Goal: Submit feedback/report problem: Provide input to the site owners about the experience or issues

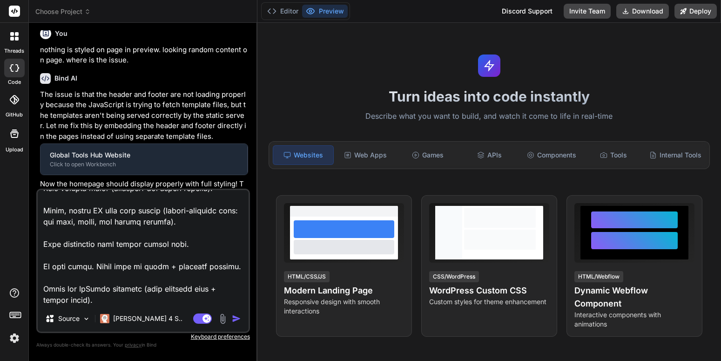
scroll to position [656, 0]
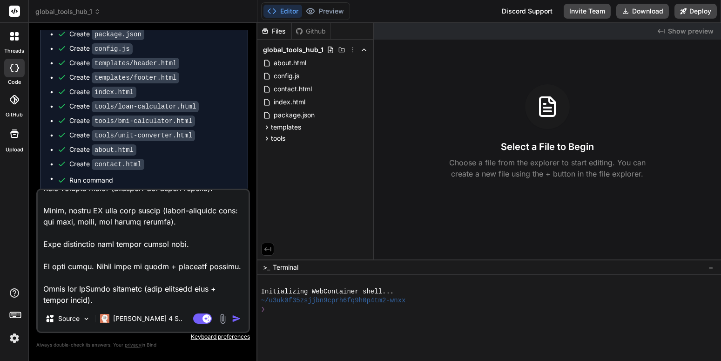
type textarea "x"
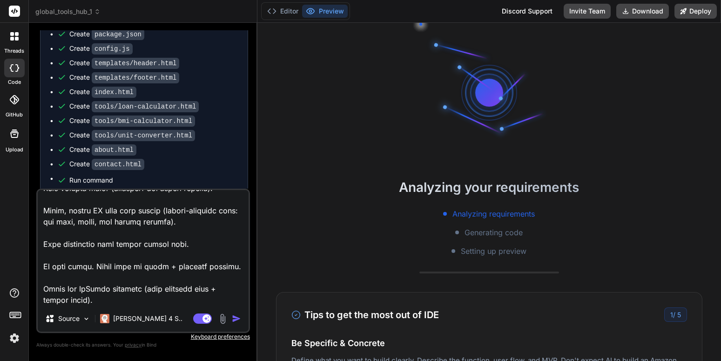
scroll to position [9, 0]
click at [160, 271] on textarea at bounding box center [143, 247] width 211 height 115
type textarea "x"
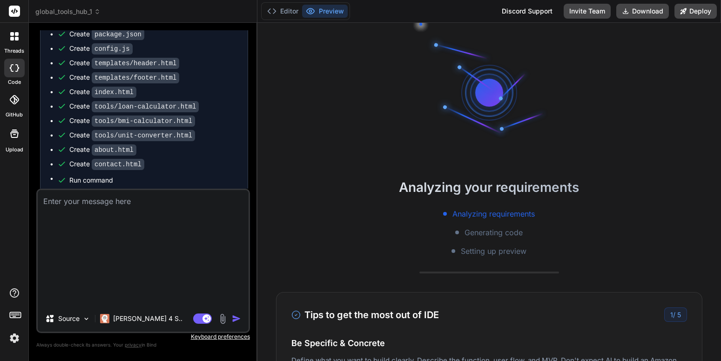
scroll to position [0, 0]
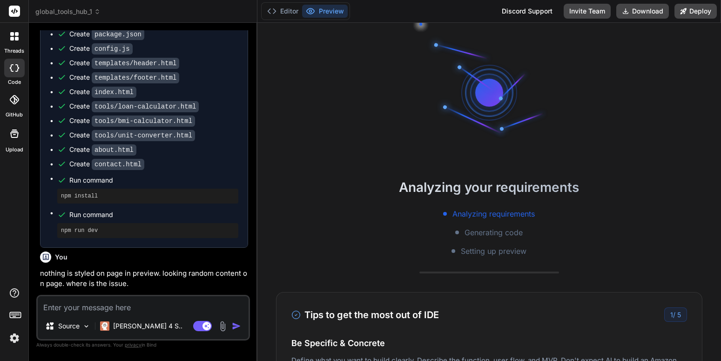
click at [177, 262] on div "You" at bounding box center [144, 256] width 208 height 11
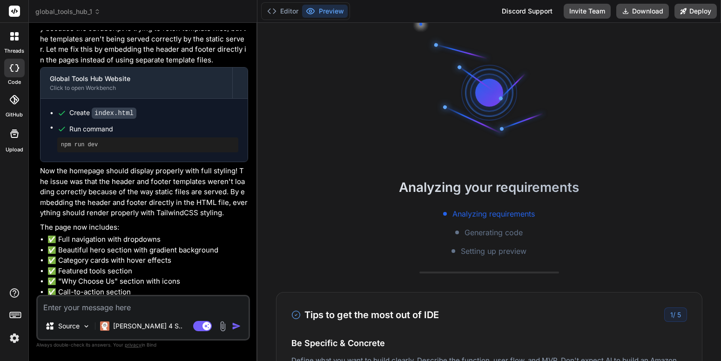
scroll to position [1027, 0]
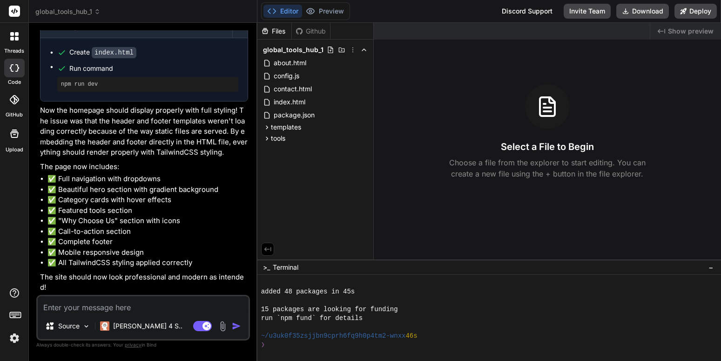
type textarea "x"
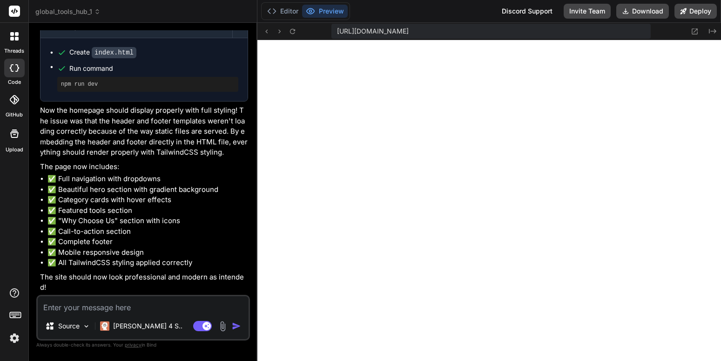
scroll to position [301, 0]
click at [139, 301] on textarea at bounding box center [143, 304] width 211 height 17
type textarea "i"
type textarea "x"
type textarea "i"
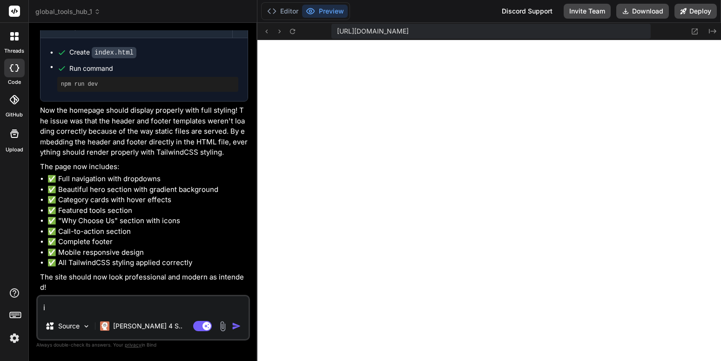
type textarea "x"
type textarea "i d"
type textarea "x"
type textarea "i do"
type textarea "x"
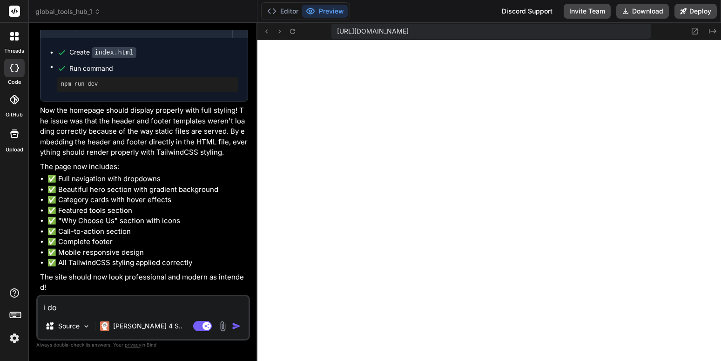
type textarea "i dow"
type textarea "x"
type textarea "i down"
type textarea "x"
type textarea "i downl"
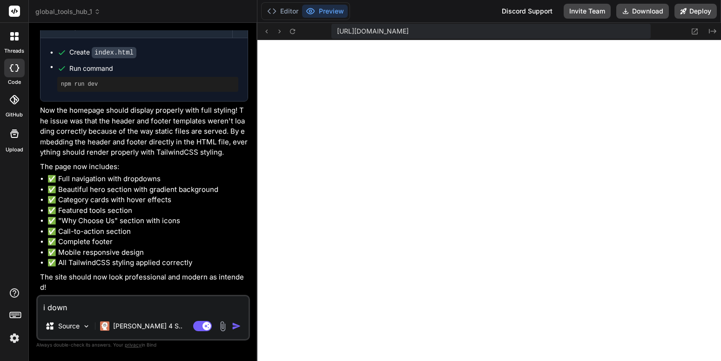
type textarea "x"
type textarea "i downlo"
type textarea "x"
type textarea "i downloa"
type textarea "x"
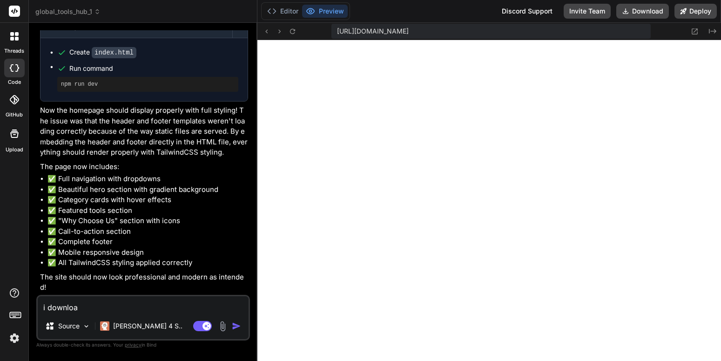
type textarea "i download"
type textarea "x"
type textarea "i download"
type textarea "x"
type textarea "i download"
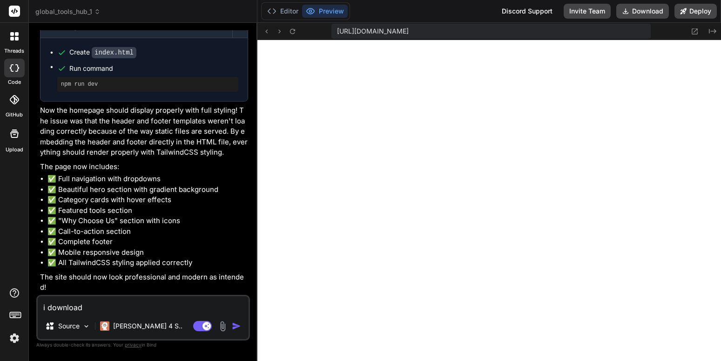
type textarea "x"
type textarea "i downloade"
type textarea "x"
type textarea "i downloaded"
type textarea "x"
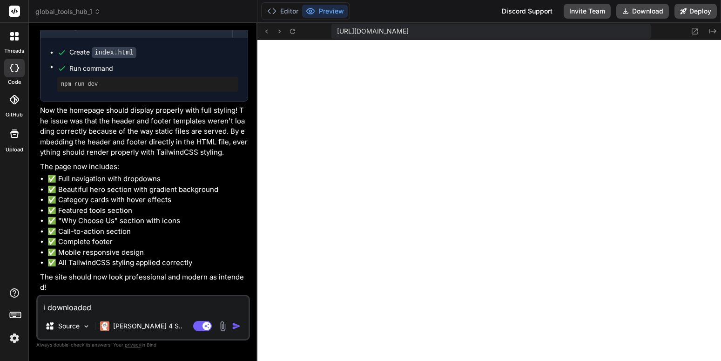
type textarea "i downloaded"
type textarea "x"
type textarea "i downloaded t"
type textarea "x"
type textarea "i downloaded th"
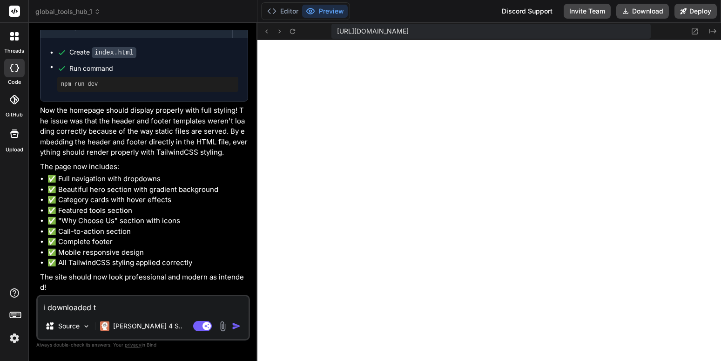
type textarea "x"
type textarea "i downloaded thi"
type textarea "x"
type textarea "i downloaded this"
type textarea "x"
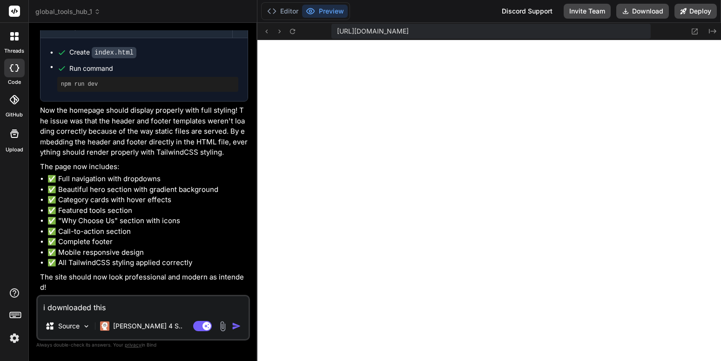
type textarea "i downloaded this"
type textarea "x"
type textarea "i downloaded this p"
type textarea "x"
type textarea "i downloaded this pr"
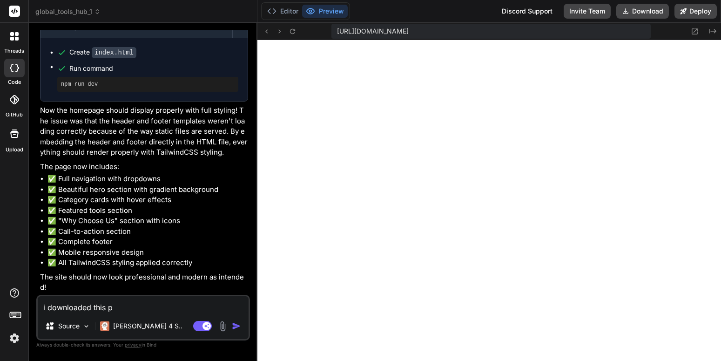
type textarea "x"
type textarea "i downloaded this pro"
type textarea "x"
type textarea "i downloaded this proj"
type textarea "x"
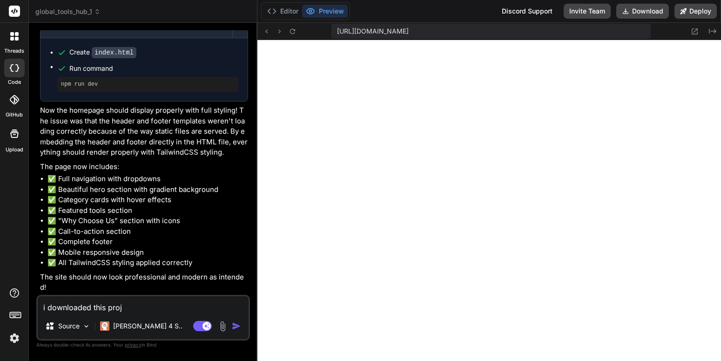
type textarea "i downloaded this proje"
type textarea "x"
type textarea "i downloaded this projec"
type textarea "x"
type textarea "i downloaded this project"
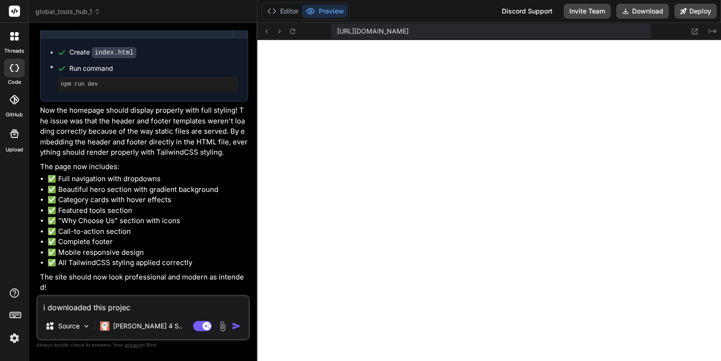
type textarea "x"
type textarea "i downloaded this project"
type textarea "x"
type textarea "i downloaded this project o"
type textarea "x"
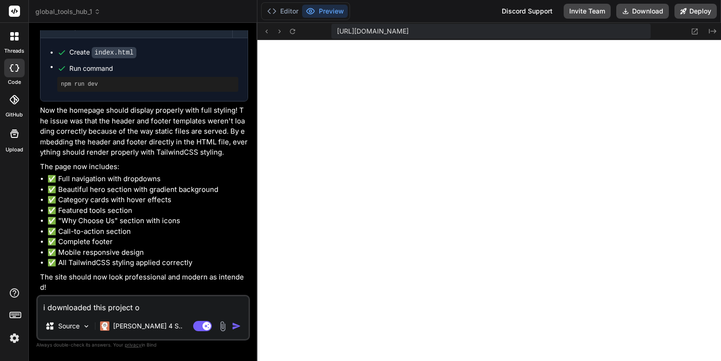
type textarea "i downloaded this project on"
type textarea "x"
type textarea "i downloaded this project on"
type textarea "x"
type textarea "i downloaded this project on m"
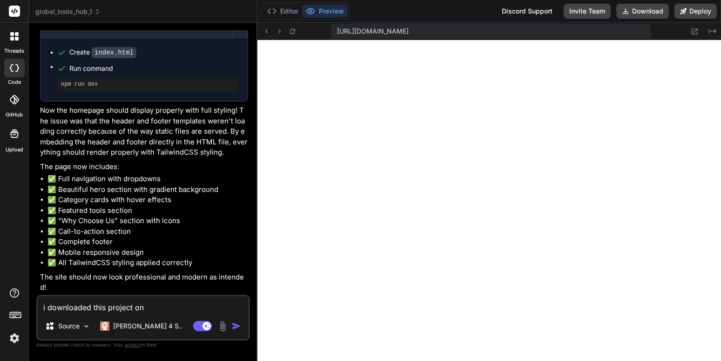
type textarea "x"
type textarea "i downloaded this project on my"
type textarea "x"
type textarea "i downloaded this project on my"
type textarea "x"
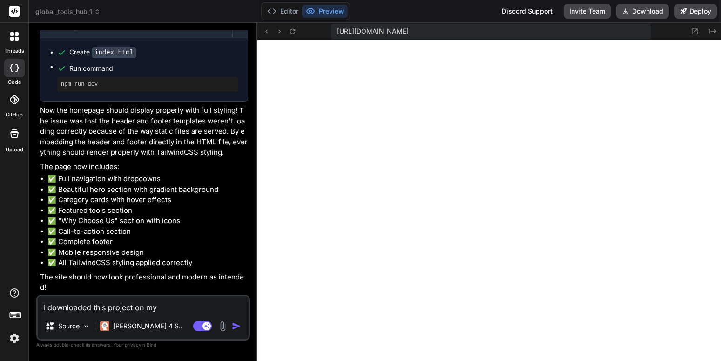
type textarea "i downloaded this project on my P"
type textarea "x"
type textarea "i downloaded this project on my PC"
type textarea "x"
type textarea "i downloaded this project on my PC"
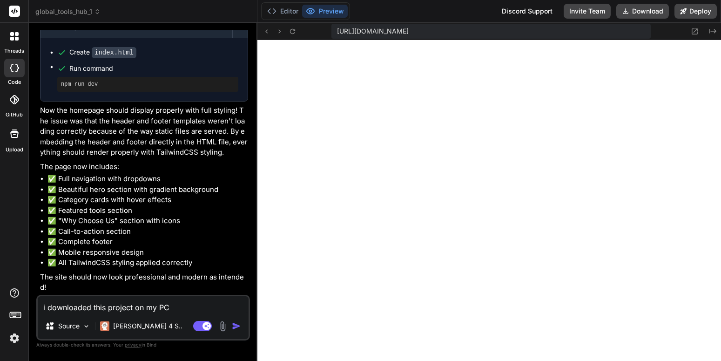
type textarea "x"
type textarea "i downloaded this project on my PC a"
type textarea "x"
type textarea "i downloaded this project on my PC an"
type textarea "x"
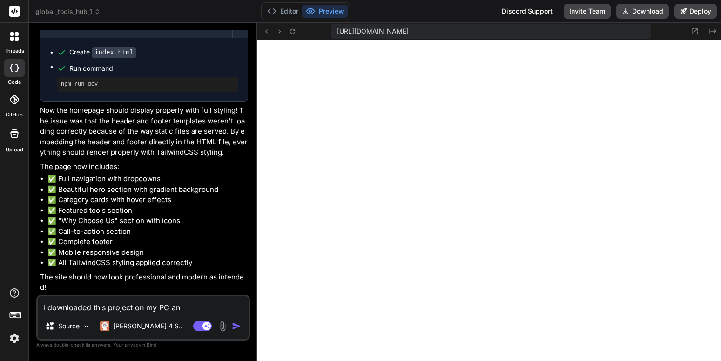
type textarea "i downloaded this project on my PC and"
type textarea "x"
type textarea "i downloaded this project on my PC and"
type textarea "x"
type textarea "i downloaded this project on my PC and o"
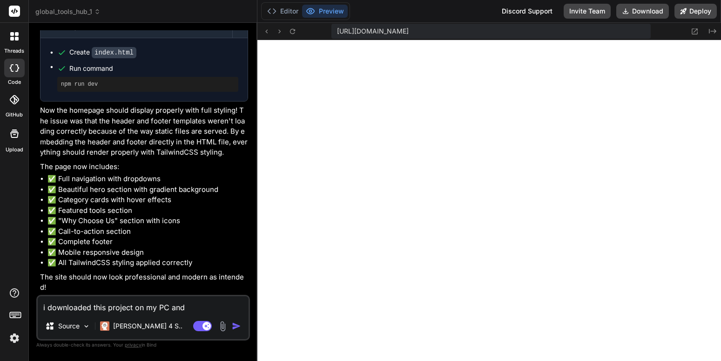
type textarea "x"
type textarea "i downloaded this project on my PC and op"
type textarea "x"
type textarea "i downloaded this project on my PC and ope"
type textarea "x"
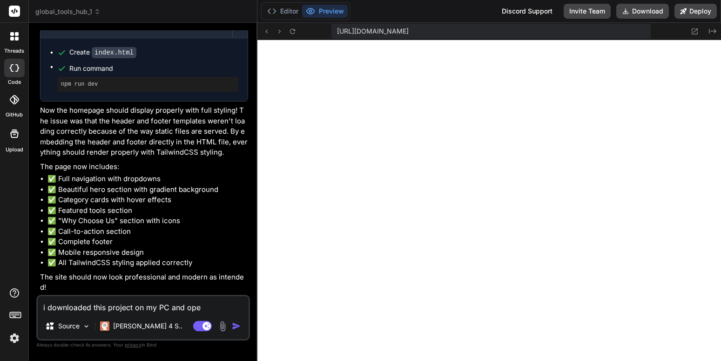
type textarea "i downloaded this project on my PC and open"
type textarea "x"
type textarea "i downloaded this project on my PC and opene"
type textarea "x"
type textarea "i downloaded this project on my PC and opened"
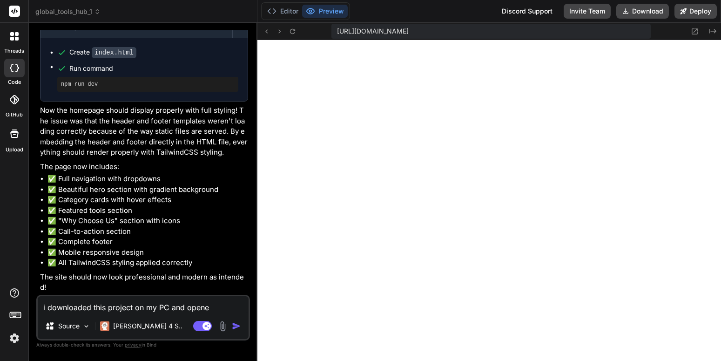
type textarea "x"
type textarea "i downloaded this project on my PC and opened"
type textarea "x"
type textarea "i downloaded this project on my PC and opened i"
type textarea "x"
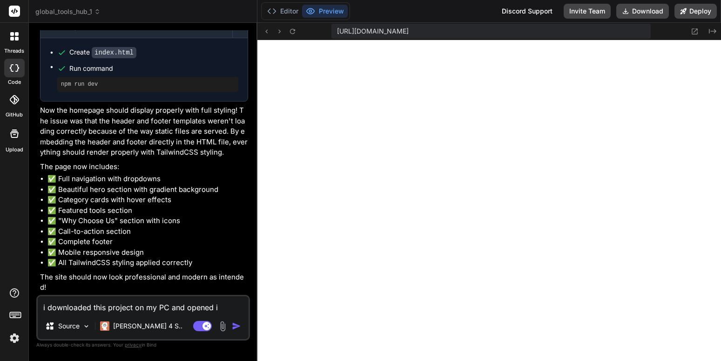
type textarea "i downloaded this project on my PC and opened it"
type textarea "x"
type textarea "i downloaded this project on my PC and opened it."
type textarea "x"
type textarea "i downloaded this project on my PC and opened it."
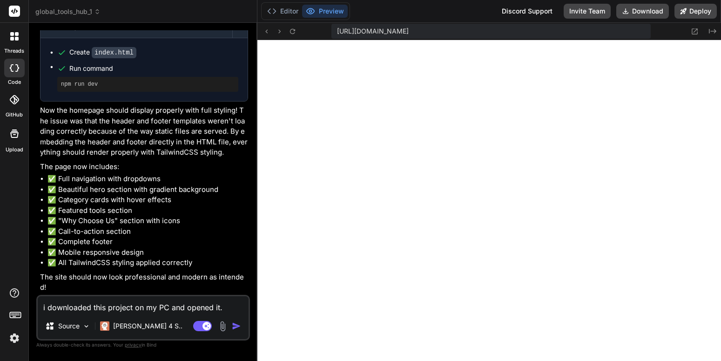
type textarea "x"
type textarea "i downloaded this project on my PC and opened it. i"
type textarea "x"
type textarea "i downloaded this project on my PC and opened it. it"
type textarea "x"
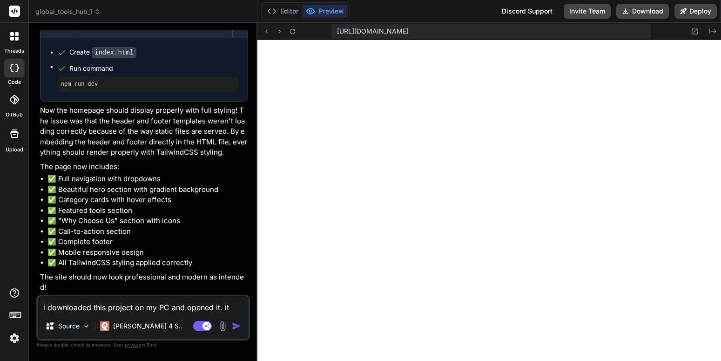
type textarea "i downloaded this project on my PC and opened it. its"
type textarea "x"
type textarea "i downloaded this project on my PC and opened it. its"
type textarea "x"
type textarea "i downloaded this project on my PC and opened it. its w"
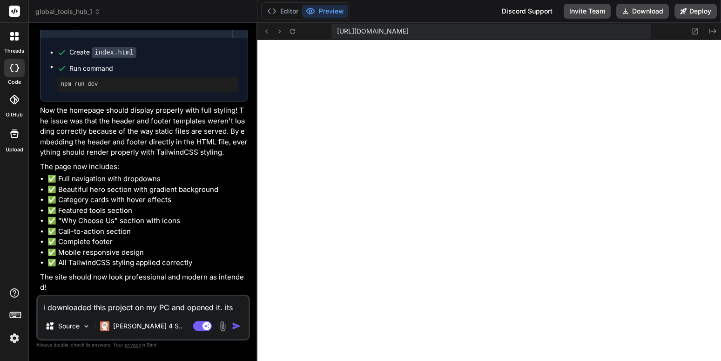
type textarea "x"
type textarea "i downloaded this project on my PC and opened it. its wo"
type textarea "x"
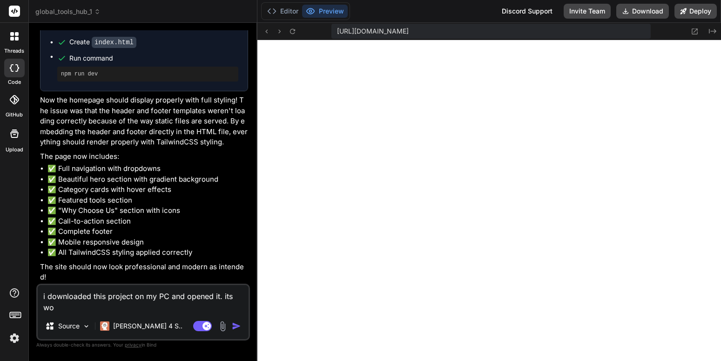
type textarea "i downloaded this project on my PC and opened it. its wor"
type textarea "x"
type textarea "i downloaded this project on my PC and opened it. its work"
type textarea "x"
type textarea "i downloaded this project on my PC and opened it. its worki"
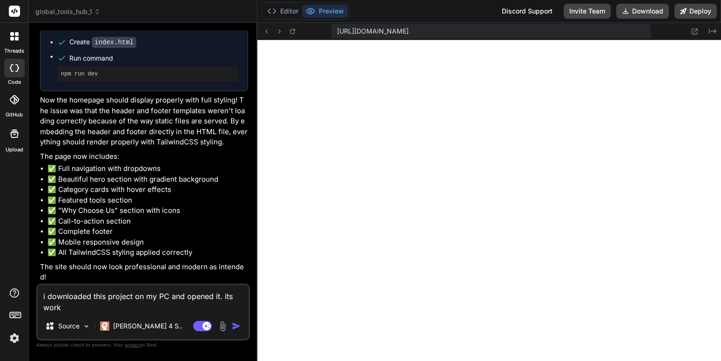
type textarea "x"
type textarea "i downloaded this project on my PC and opened it. its workin"
type textarea "x"
type textarea "i downloaded this project on my PC and opened it. its working"
type textarea "x"
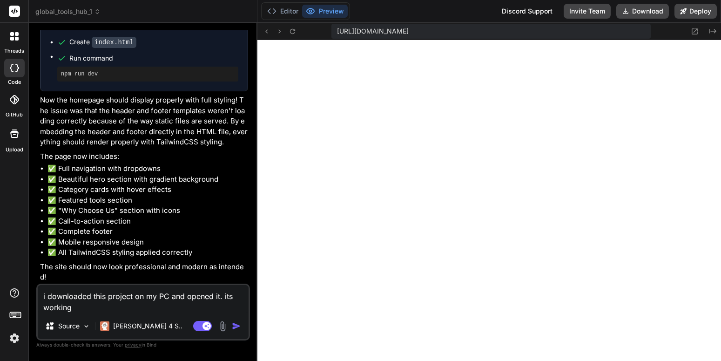
type textarea "i downloaded this project on my PC and opened it. its working"
type textarea "x"
type textarea "i downloaded this project on my PC and opened it. its working f"
type textarea "x"
type textarea "i downloaded this project on my PC and opened it. its working fi"
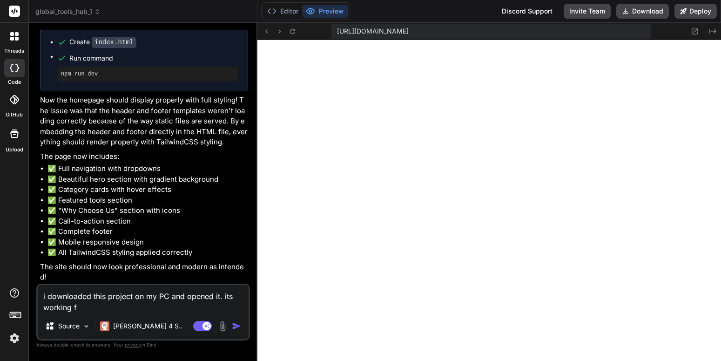
type textarea "x"
type textarea "i downloaded this project on my PC and opened it. its working fin"
type textarea "x"
type textarea "i downloaded this project on my PC and opened it. its working find"
type textarea "x"
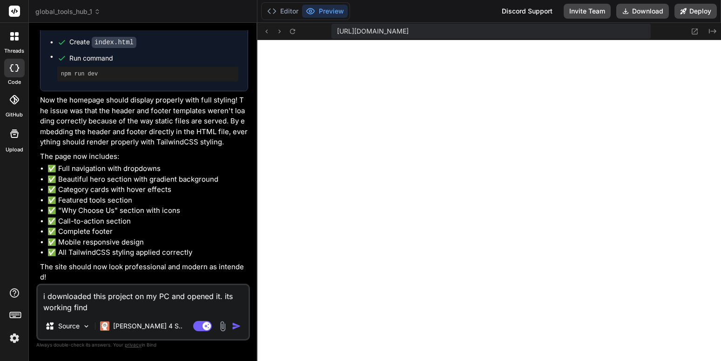
type textarea "i downloaded this project on my PC and opened it. its working fin"
type textarea "x"
type textarea "i downloaded this project on my PC and opened it. its working fine"
type textarea "x"
type textarea "i downloaded this project on my PC and opened it. its working fine."
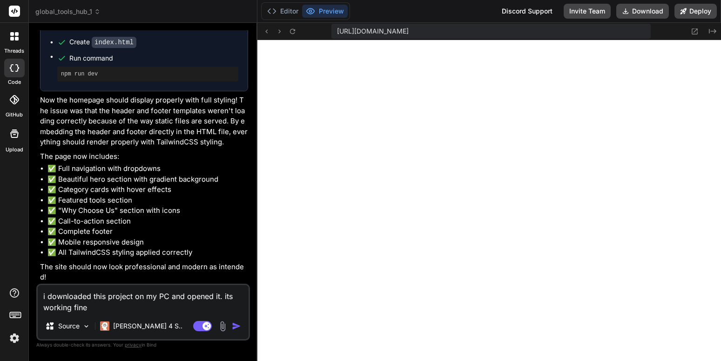
type textarea "x"
type textarea "i downloaded this project on my PC and opened it. its working fine."
type textarea "x"
type textarea "i downloaded this project on my PC and opened it. its working fine. s"
type textarea "x"
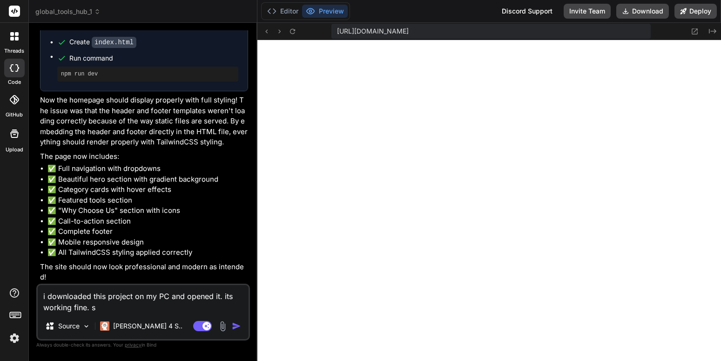
type textarea "i downloaded this project on my PC and opened it. its working fine. sh"
type textarea "x"
type textarea "i downloaded this project on my PC and opened it. its working fine. sho"
type textarea "x"
type textarea "i downloaded this project on my PC and opened it. its working fine. show"
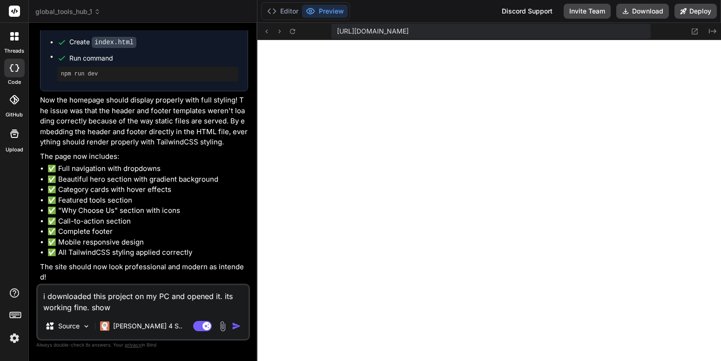
type textarea "x"
type textarea "i downloaded this project on my PC and opened it. its working fine. showi"
type textarea "x"
type textarea "i downloaded this project on my PC and opened it. its working fine. showin"
type textarea "x"
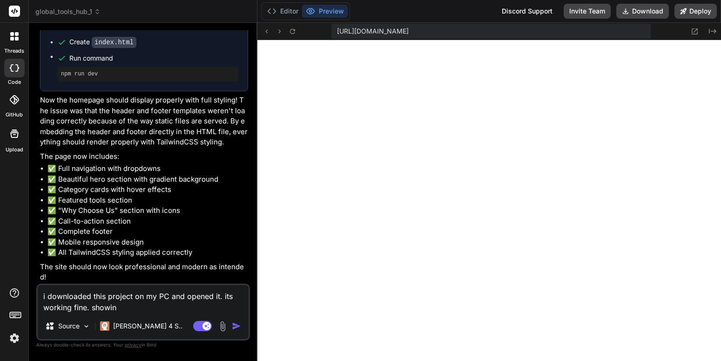
type textarea "i downloaded this project on my PC and opened it. its working fine. showing"
type textarea "x"
type textarea "i downloaded this project on my PC and opened it. its working fine. showing"
type textarea "x"
type textarea "i downloaded this project on my PC and opened it. its working fine. showing p"
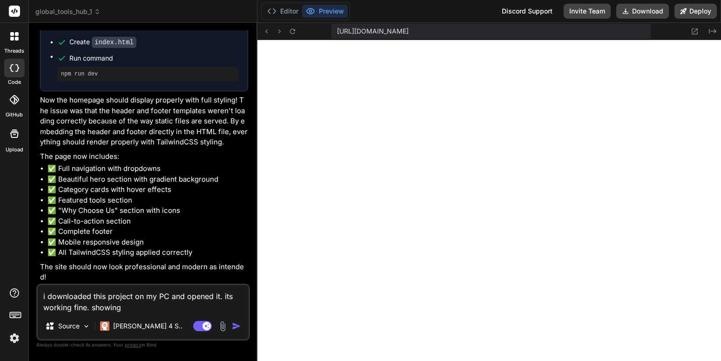
type textarea "x"
type textarea "i downloaded this project on my PC and opened it. its working fine. showing pr"
type textarea "x"
type textarea "i downloaded this project on my PC and opened it. its working fine. showing pro"
type textarea "x"
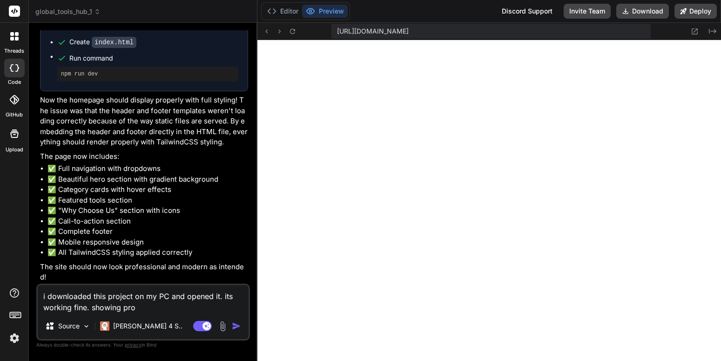
type textarea "i downloaded this project on my PC and opened it. its working fine. showing prop"
type textarea "x"
type textarea "i downloaded this project on my PC and opened it. its working fine. showing pro…"
type textarea "x"
type textarea "i downloaded this project on my PC and opened it. its working fine. showing pro…"
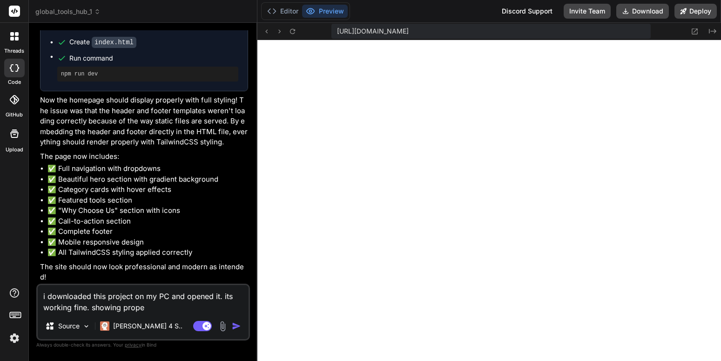
type textarea "x"
type textarea "i downloaded this project on my PC and opened it. its working fine. showing pro…"
type textarea "x"
type textarea "i downloaded this project on my PC and opened it. its working fine. showing pro…"
type textarea "x"
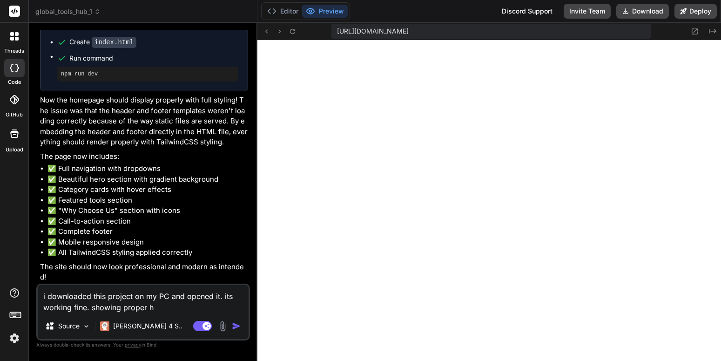
type textarea "i downloaded this project on my PC and opened it. its working fine. showing pro…"
type textarea "x"
type textarea "i downloaded this project on my PC and opened it. its working fine. showing pro…"
type textarea "x"
type textarea "i downloaded this project on my PC and opened it. its working fine. showing pro…"
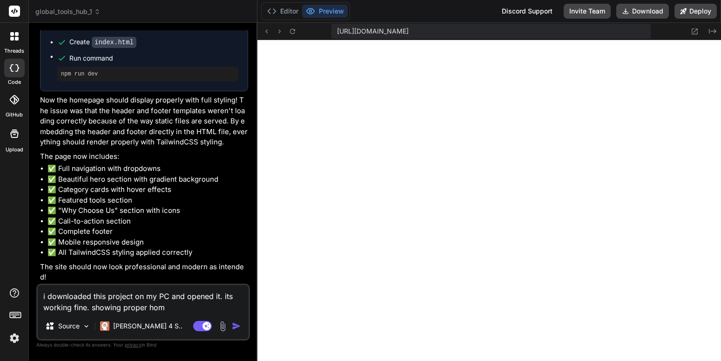
type textarea "x"
type textarea "i downloaded this project on my PC and opened it. its working fine. showing pro…"
type textarea "x"
type textarea "i downloaded this project on my PC and opened it. its working fine. showing pro…"
type textarea "x"
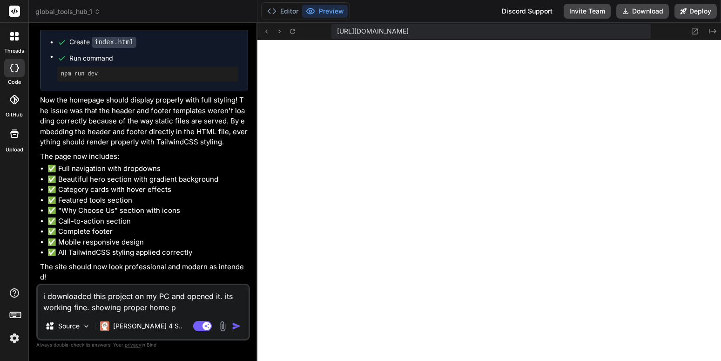
type textarea "i downloaded this project on my PC and opened it. its working fine. showing pro…"
type textarea "x"
type textarea "i downloaded this project on my PC and opened it. its working fine. showing pro…"
type textarea "x"
type textarea "i downloaded this project on my PC and opened it. its working fine. showing pro…"
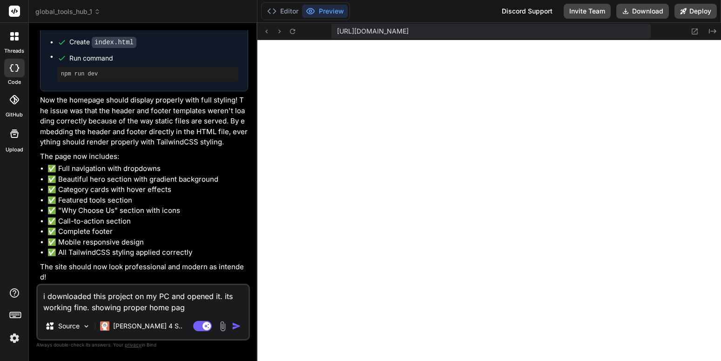
type textarea "x"
type textarea "i downloaded this project on my PC and opened it. its working fine. showing pro…"
type textarea "x"
type textarea "i downloaded this project on my PC and opened it. its working fine. showing pro…"
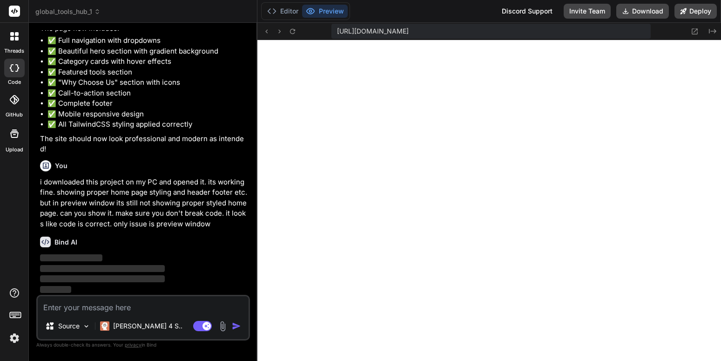
scroll to position [1156, 0]
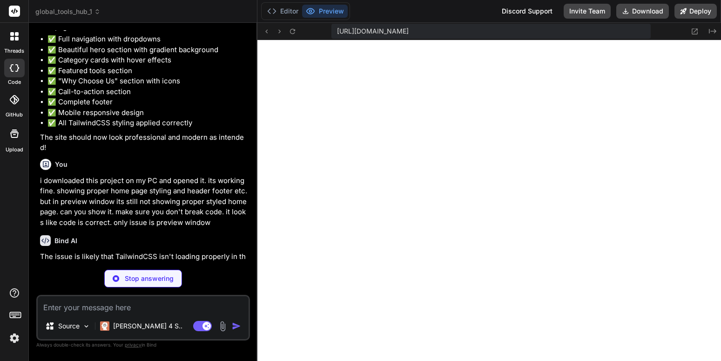
click at [206, 241] on div "Bind AI The issue is likely that TailwindCSS isn't loading properly in the prev…" at bounding box center [144, 287] width 208 height 118
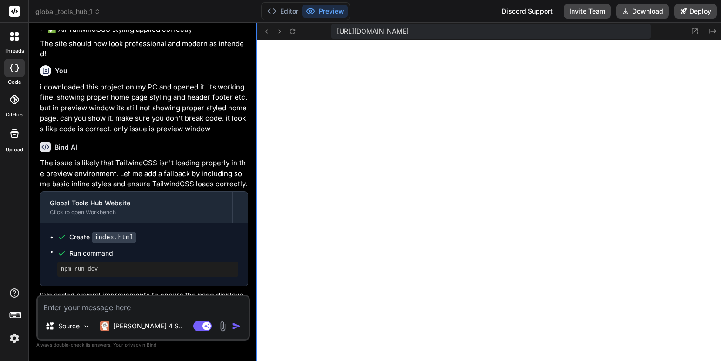
scroll to position [583, 0]
click at [193, 273] on pre "npm run dev" at bounding box center [148, 268] width 174 height 7
click at [696, 32] on icon at bounding box center [694, 31] width 8 height 8
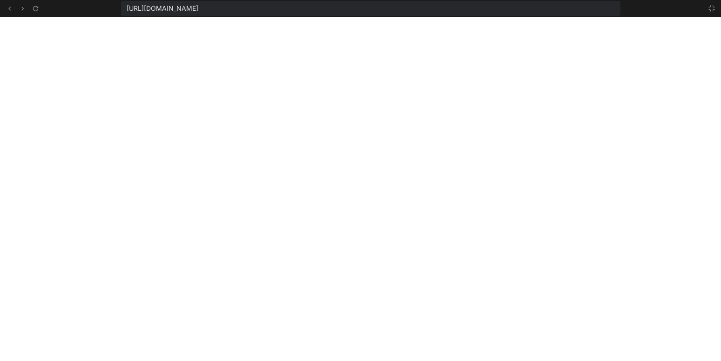
scroll to position [592, 0]
click at [710, 9] on icon at bounding box center [711, 8] width 7 height 7
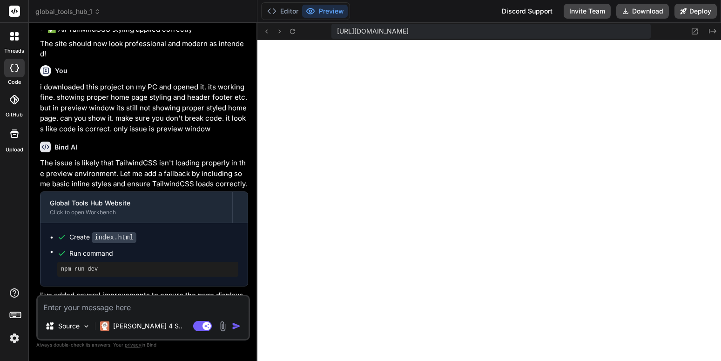
scroll to position [601, 0]
click at [172, 314] on div "Source [PERSON_NAME] 4 S.. Agent Mode. When this toggle is activated, AI automa…" at bounding box center [143, 318] width 214 height 46
click at [172, 306] on textarea at bounding box center [143, 304] width 211 height 17
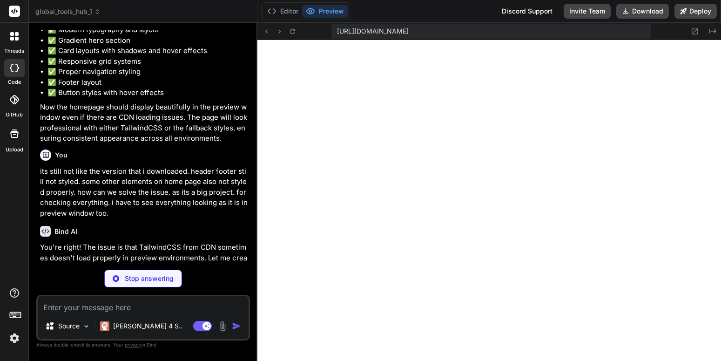
scroll to position [1628, 0]
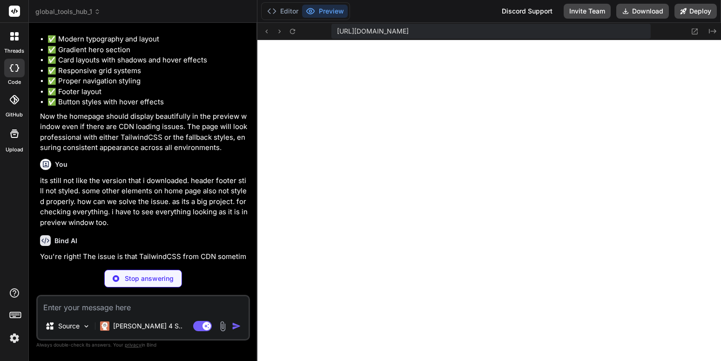
click at [228, 228] on p "its still not like the version that i downloaded. header footer still not style…" at bounding box center [144, 201] width 208 height 53
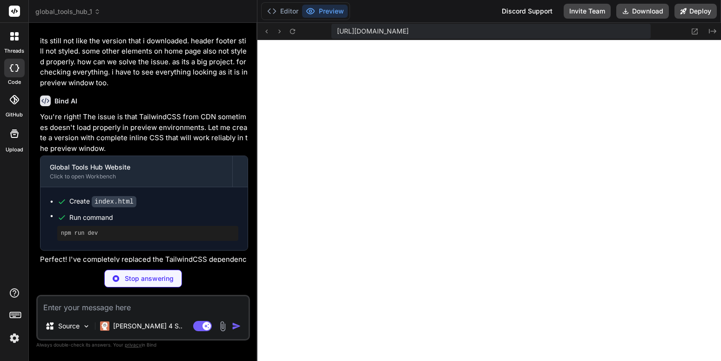
scroll to position [875, 0]
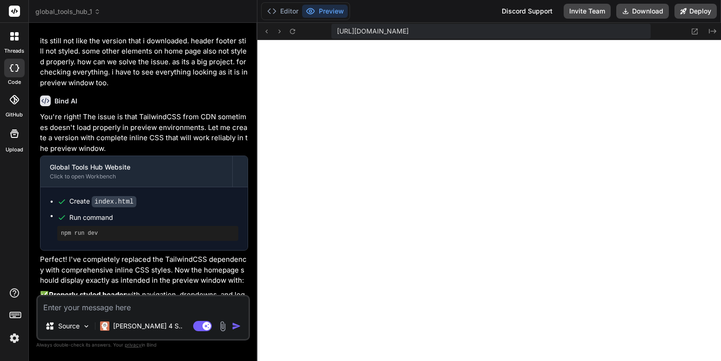
click at [184, 286] on p "Perfect! I've completely replaced the TailwindCSS dependency with comprehensive…" at bounding box center [144, 270] width 208 height 32
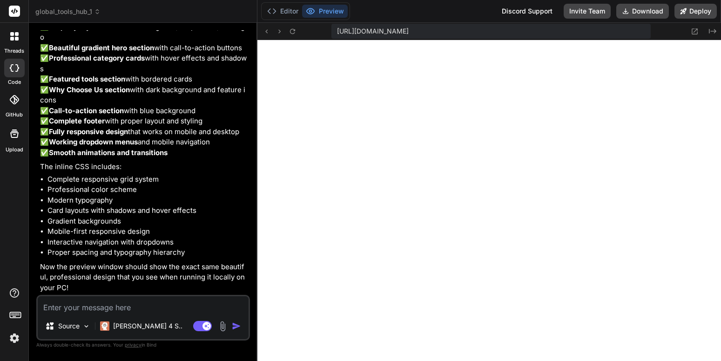
scroll to position [902, 0]
click at [260, 30] on div "[URL][DOMAIN_NAME] Created with Pixso." at bounding box center [488, 31] width 463 height 17
click at [268, 33] on icon at bounding box center [266, 31] width 8 height 8
click at [269, 33] on icon at bounding box center [266, 31] width 8 height 8
click at [284, 36] on button at bounding box center [279, 31] width 11 height 11
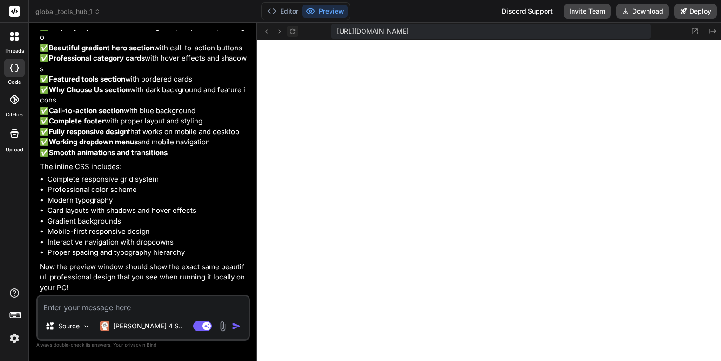
click at [288, 36] on button at bounding box center [292, 31] width 11 height 11
click at [292, 35] on icon at bounding box center [292, 31] width 8 height 8
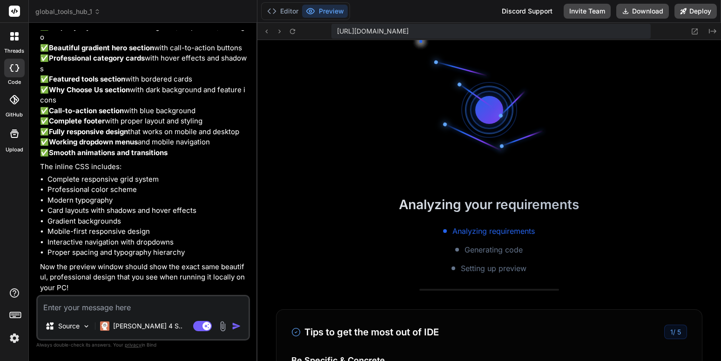
scroll to position [1008, 0]
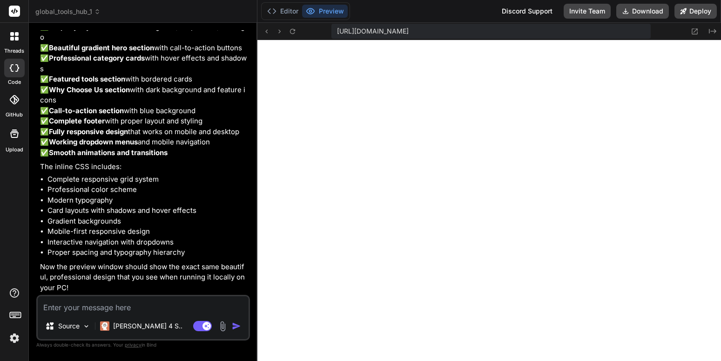
click at [191, 306] on textarea at bounding box center [143, 304] width 211 height 17
click at [284, 13] on button "Editor" at bounding box center [282, 11] width 39 height 13
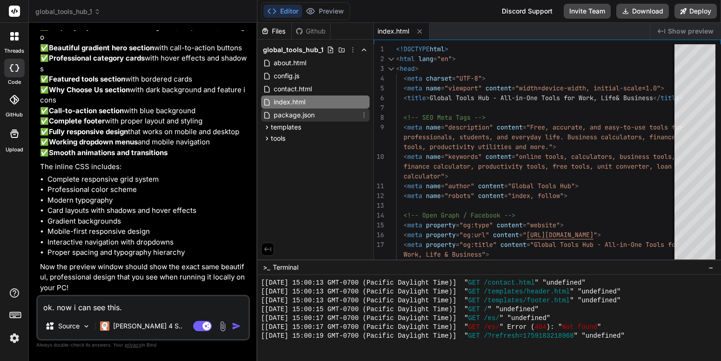
click at [312, 112] on span "package.json" at bounding box center [294, 114] width 43 height 11
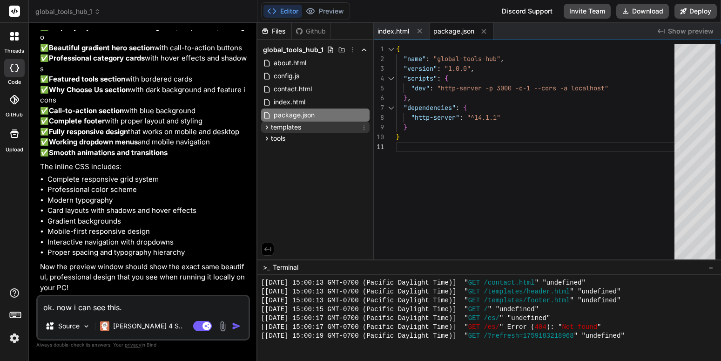
click at [312, 126] on div "templates" at bounding box center [315, 126] width 108 height 11
click at [316, 140] on div "footer.html" at bounding box center [319, 140] width 100 height 13
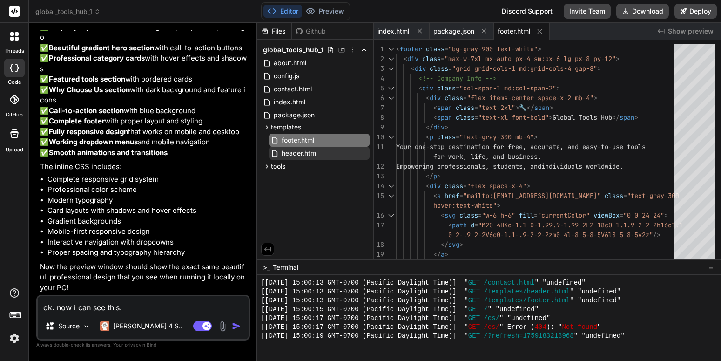
click at [319, 156] on div "header.html" at bounding box center [319, 153] width 100 height 13
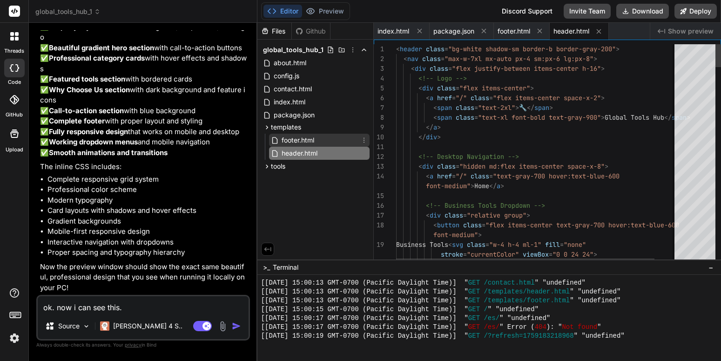
click at [321, 140] on div "footer.html" at bounding box center [319, 140] width 100 height 13
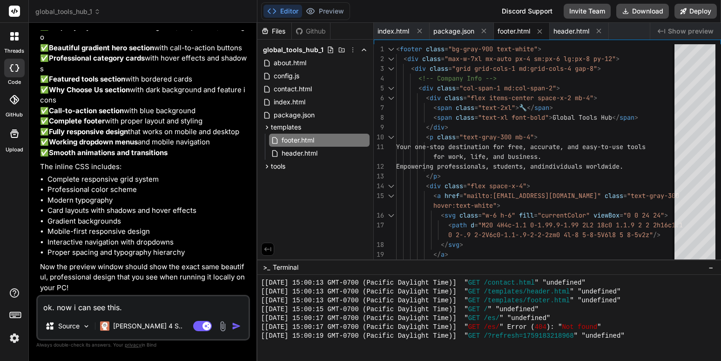
click at [157, 301] on textarea "ok. now i can see this." at bounding box center [143, 304] width 211 height 17
click at [164, 308] on textarea "ok. now i can see this. header and footer are embeded" at bounding box center [143, 304] width 211 height 17
click at [302, 163] on div "tools" at bounding box center [315, 166] width 108 height 11
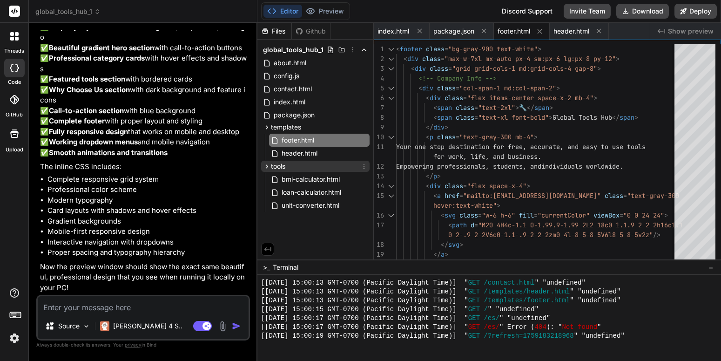
click at [302, 163] on div "tools" at bounding box center [315, 166] width 108 height 11
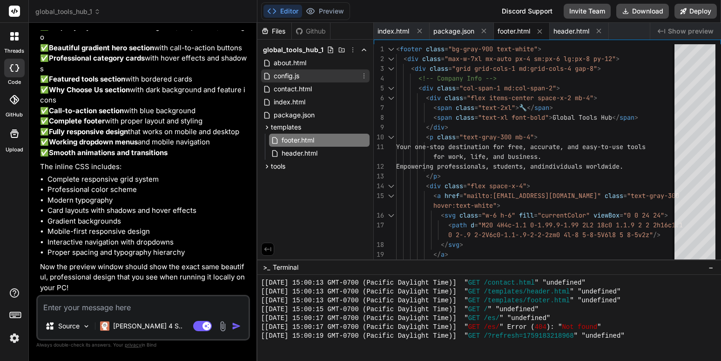
click at [308, 77] on div "config.js" at bounding box center [315, 75] width 108 height 13
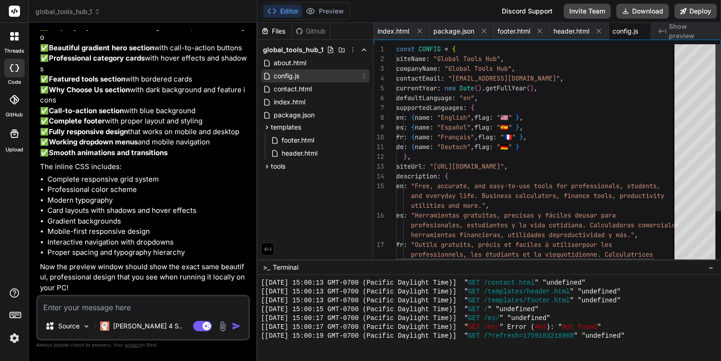
scroll to position [0, 15]
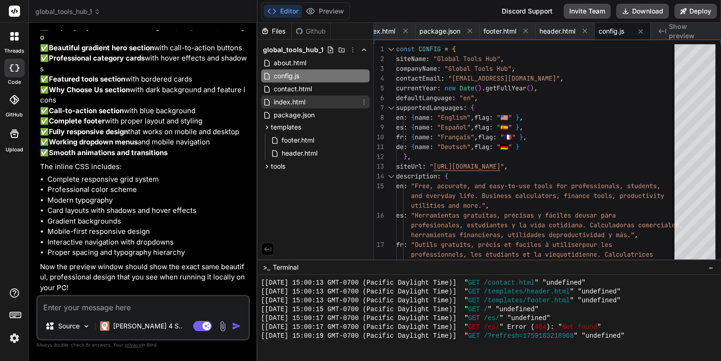
click at [308, 96] on div "index.html" at bounding box center [315, 101] width 108 height 13
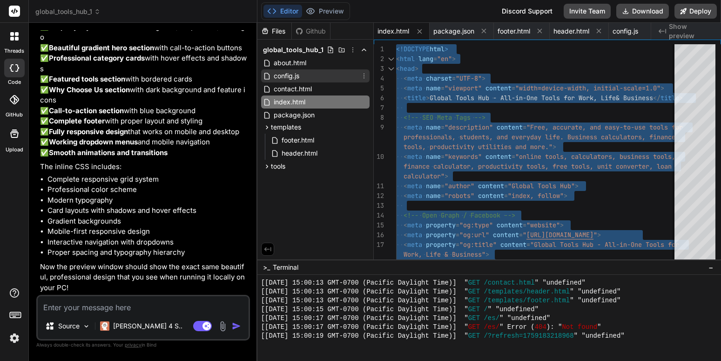
click at [310, 75] on div "config.js" at bounding box center [315, 75] width 108 height 13
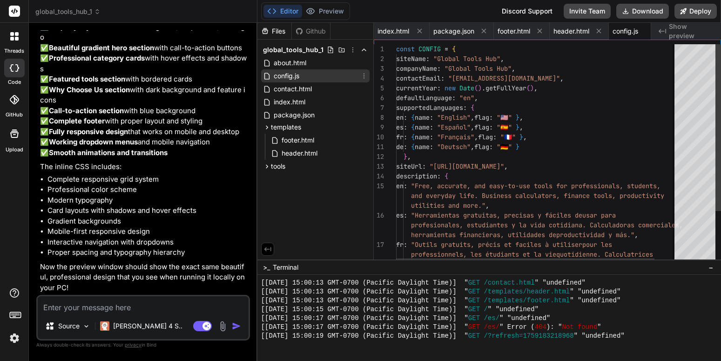
scroll to position [0, 15]
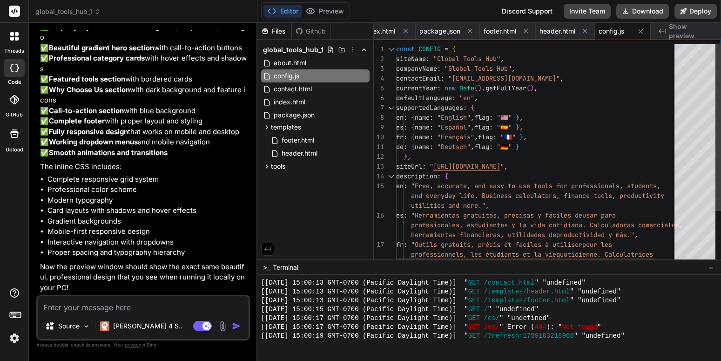
click at [584, 71] on div "const CONFIG = { siteName : "Global Tools Hub" , companyName : "Global Tools Hu…" at bounding box center [549, 188] width 306 height 289
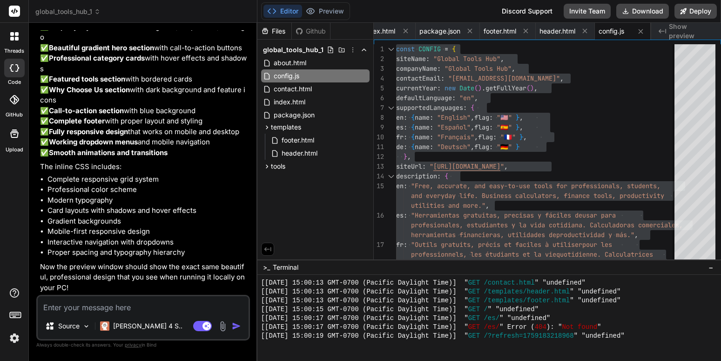
click at [145, 309] on textarea at bounding box center [143, 304] width 211 height 17
paste textarea "Update my **index.html** so that it dynamically uses values from **config.js** …"
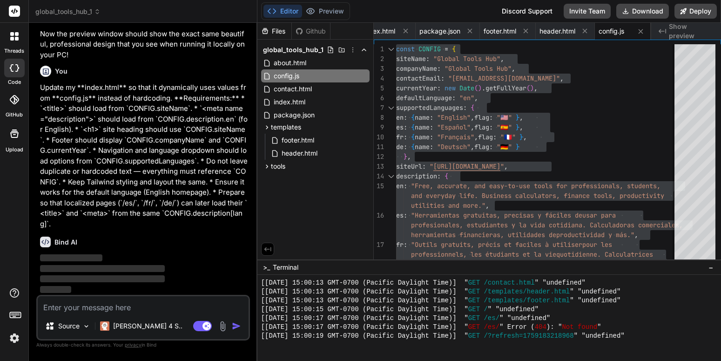
scroll to position [2279, 0]
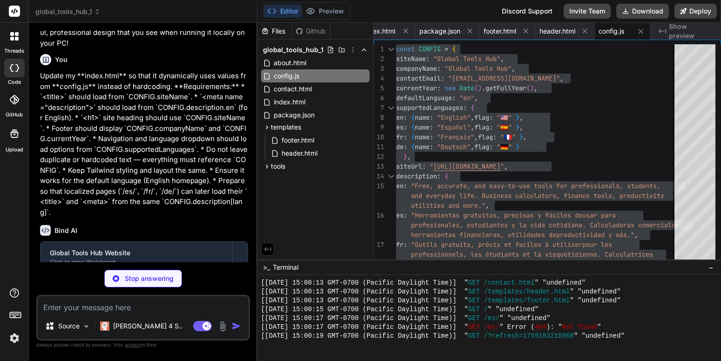
click at [166, 217] on p "Update my **index.html** so that it dynamically uses values from **config.js** …" at bounding box center [144, 144] width 208 height 147
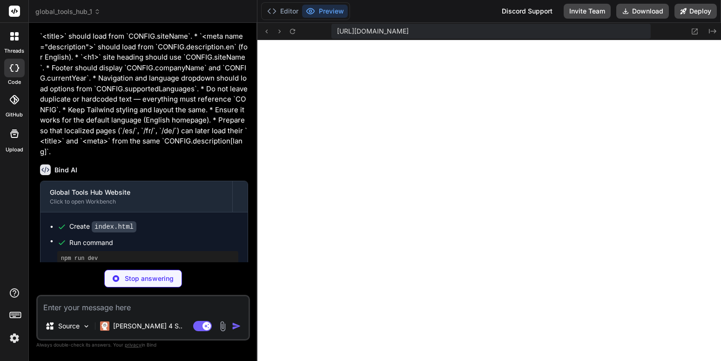
scroll to position [1317, 0]
click at [295, 32] on icon at bounding box center [292, 31] width 8 height 8
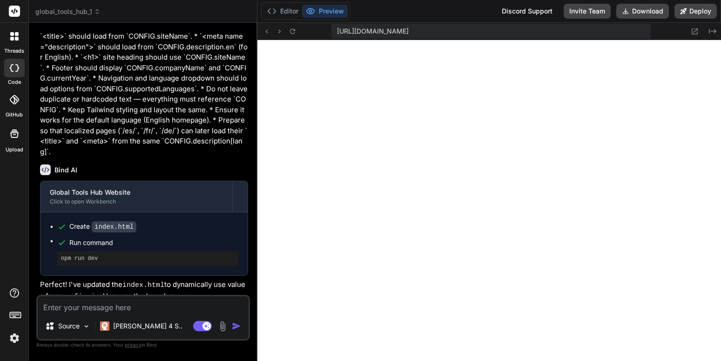
scroll to position [1379, 0]
click at [141, 308] on textarea at bounding box center [143, 304] width 211 height 17
click at [170, 266] on div "npm run dev" at bounding box center [147, 258] width 181 height 15
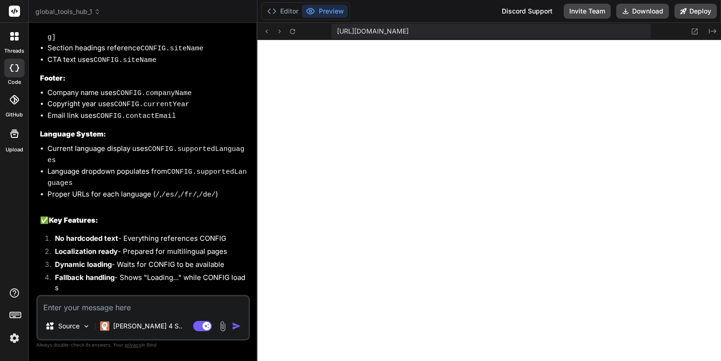
scroll to position [2891, 0]
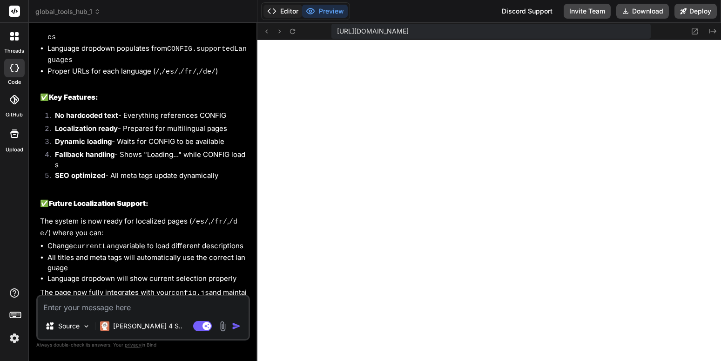
click at [290, 15] on button "Editor" at bounding box center [282, 11] width 39 height 13
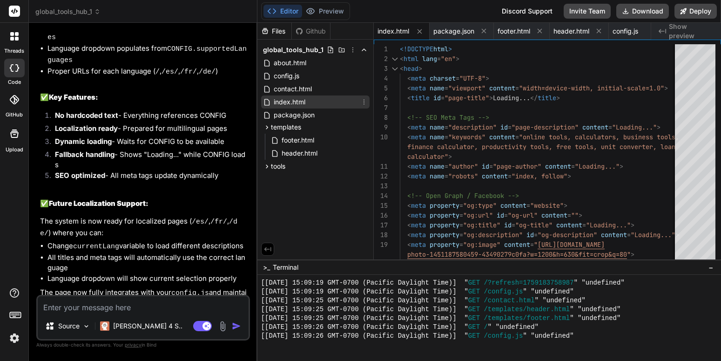
click at [299, 103] on span "index.html" at bounding box center [289, 101] width 33 height 11
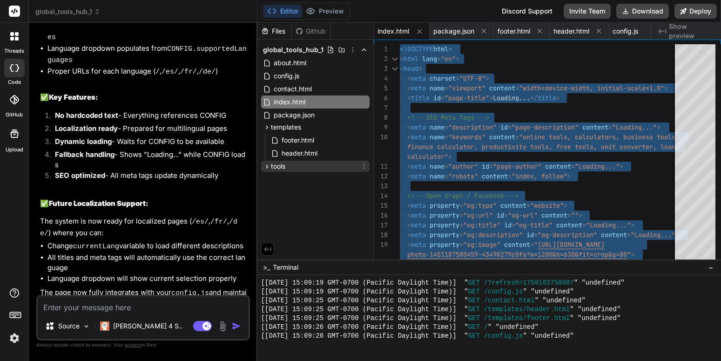
click at [303, 168] on div "tools" at bounding box center [315, 166] width 108 height 11
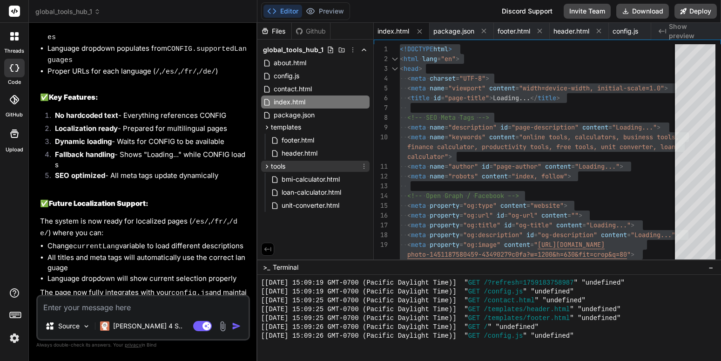
click at [303, 168] on div "tools" at bounding box center [315, 166] width 108 height 11
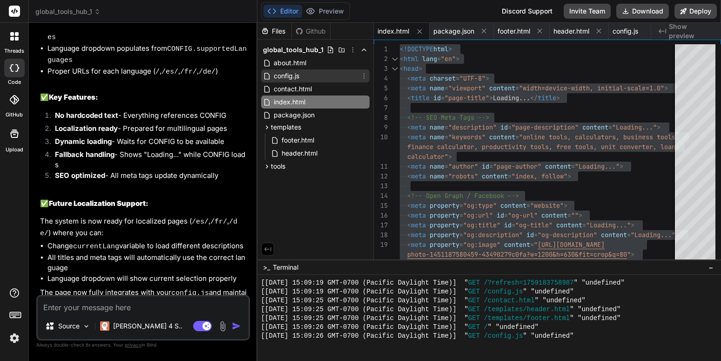
click at [306, 71] on div "config.js" at bounding box center [315, 75] width 108 height 13
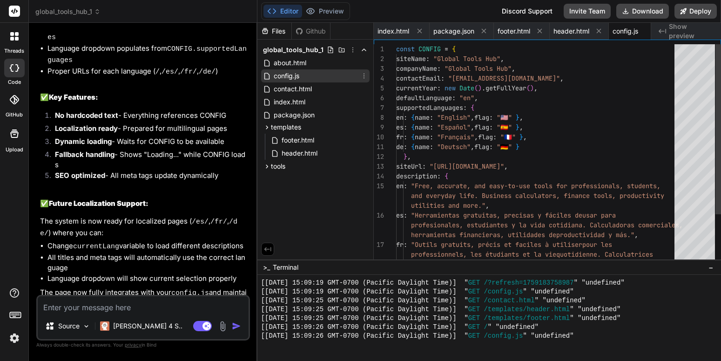
scroll to position [0, 15]
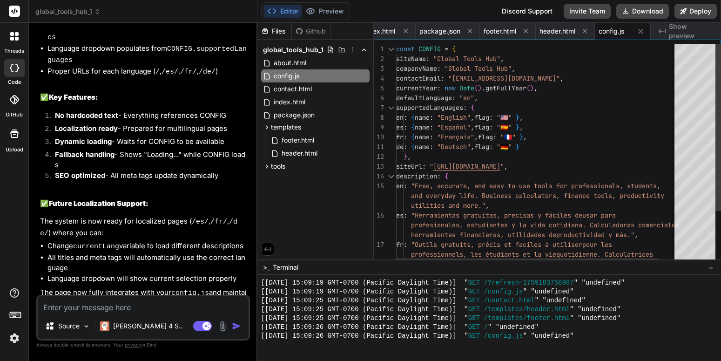
click at [466, 98] on div "const CONFIG = { siteName : "Global Tools Hub" , companyName : "Global Tools Hu…" at bounding box center [547, 188] width 302 height 289
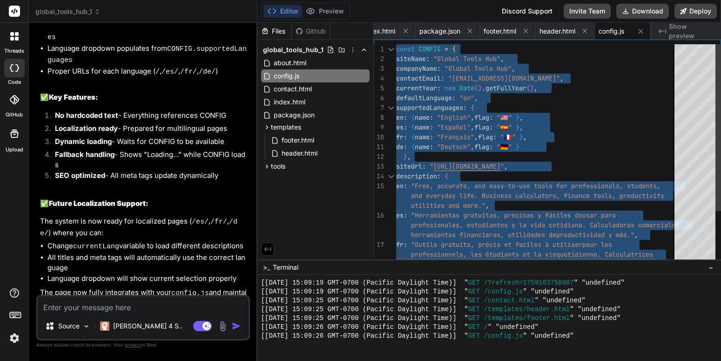
click at [456, 200] on div "const CONFIG = { siteName : "Global Tools Hub" , companyName : "Global Tools Hu…" at bounding box center [547, 188] width 302 height 289
click at [426, 147] on div "const CONFIG = { siteName : "Global Tools Hub" , companyName : "Global Tools Hu…" at bounding box center [547, 188] width 302 height 289
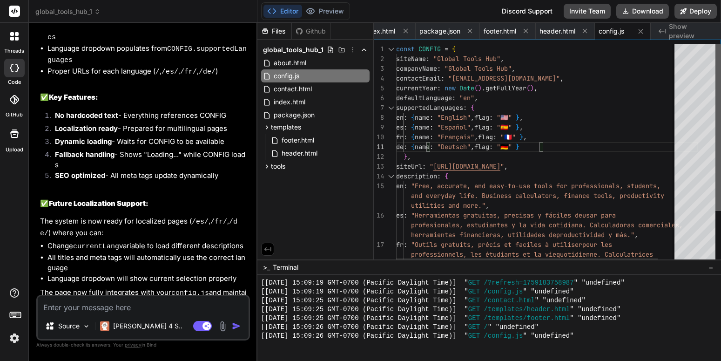
click at [720, 128] on div at bounding box center [718, 127] width 6 height 167
click at [129, 310] on textarea at bounding box center [143, 304] width 211 height 17
click at [70, 302] on textarea at bounding box center [143, 304] width 211 height 17
click at [119, 255] on li "All titles and meta tags will automatically use the correct language" at bounding box center [147, 262] width 201 height 21
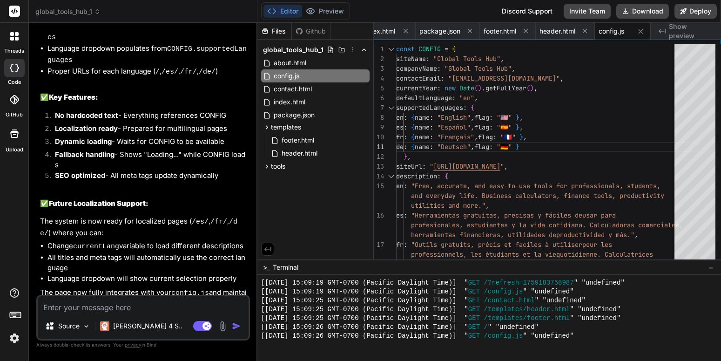
click at [176, 287] on p "The page now fully integrates with your config.js and maintains all the beautif…" at bounding box center [144, 298] width 208 height 22
click at [314, 12] on icon at bounding box center [310, 11] width 8 height 6
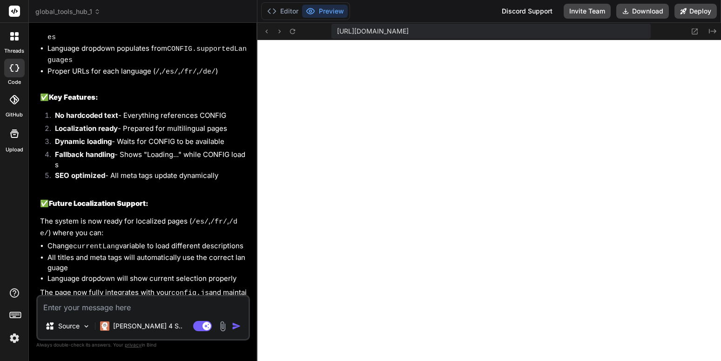
scroll to position [1397, 0]
click at [269, 35] on button at bounding box center [266, 31] width 11 height 11
click at [289, 33] on icon at bounding box center [292, 31] width 8 height 8
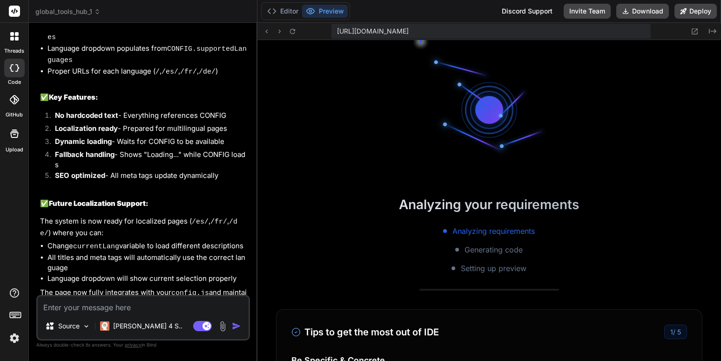
scroll to position [1414, 0]
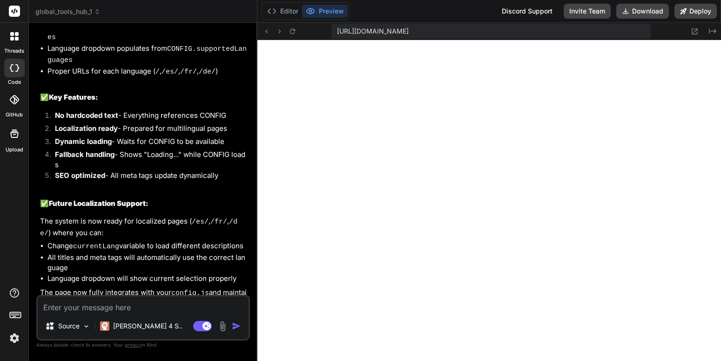
click at [147, 307] on textarea at bounding box center [143, 304] width 211 height 17
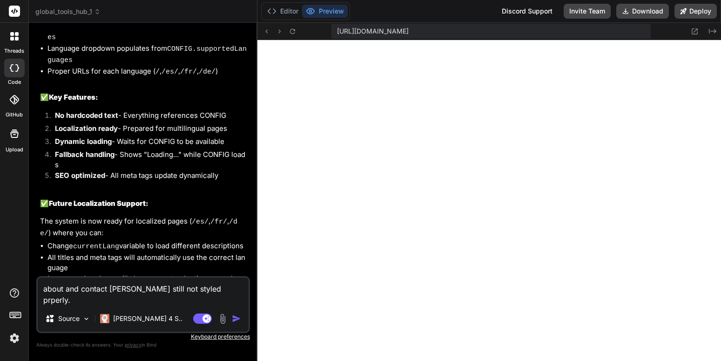
scroll to position [1459, 0]
click at [291, 31] on icon at bounding box center [292, 30] width 5 height 5
click at [300, 32] on div "[URL][DOMAIN_NAME] Created with Pixso." at bounding box center [488, 31] width 463 height 17
click at [295, 31] on icon at bounding box center [292, 31] width 8 height 8
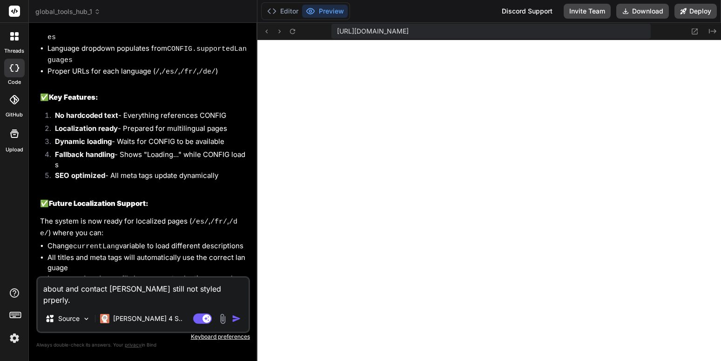
scroll to position [1520, 0]
click at [221, 288] on textarea "about and contact [PERSON_NAME] still not styled prperly." at bounding box center [143, 291] width 211 height 28
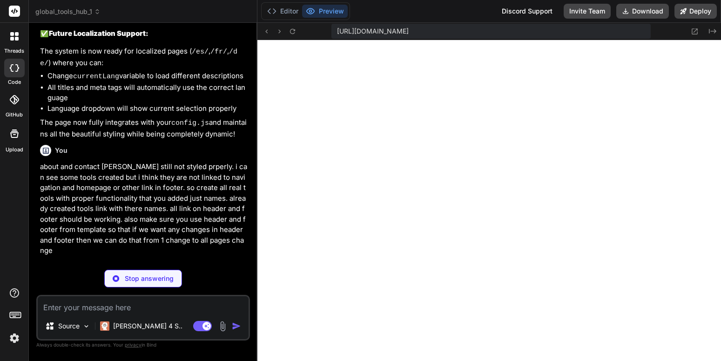
scroll to position [3052, 0]
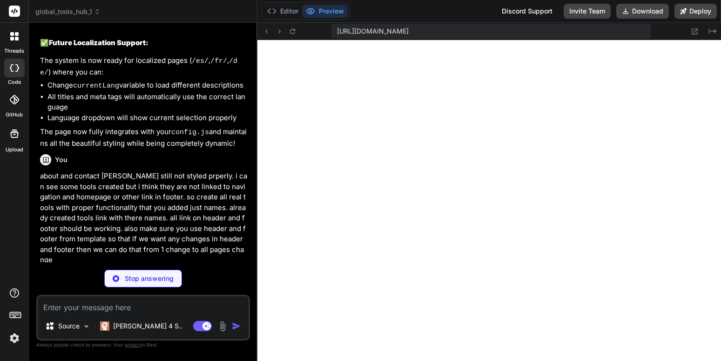
click at [160, 171] on p "about and contact [PERSON_NAME] still not styled prperly. i can see some tools …" at bounding box center [144, 218] width 208 height 94
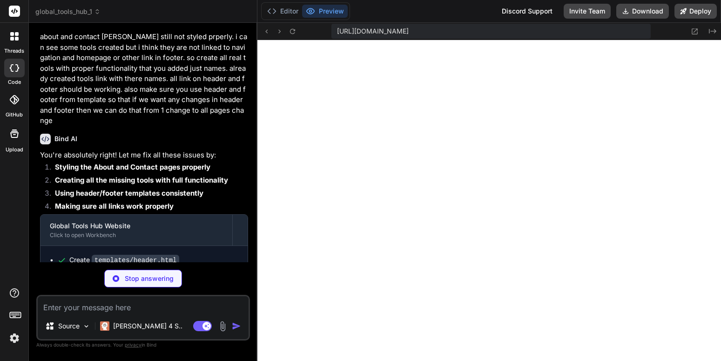
scroll to position [1821, 0]
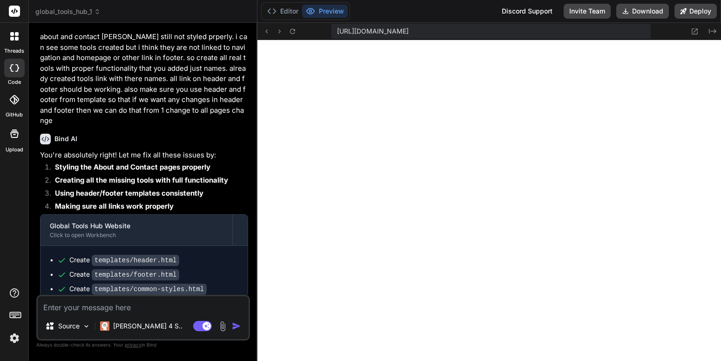
click at [148, 256] on ul "Create templates/header.html Create templates/footer.html Create templates/comm…" at bounding box center [144, 327] width 188 height 145
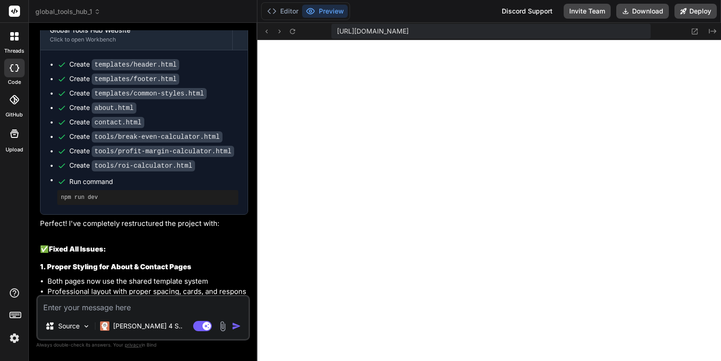
scroll to position [2086, 0]
click at [292, 33] on icon at bounding box center [292, 30] width 5 height 5
click at [289, 32] on icon at bounding box center [292, 31] width 8 height 8
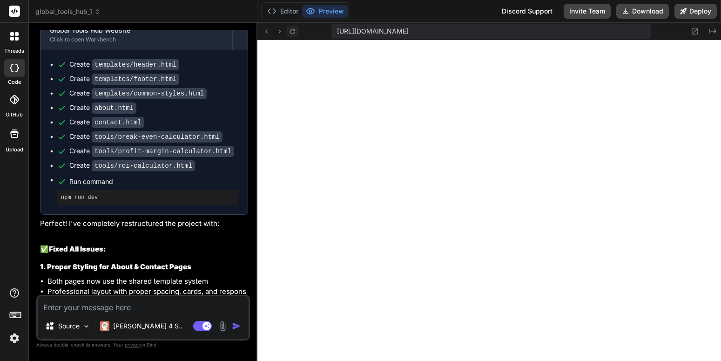
click at [289, 31] on icon at bounding box center [292, 31] width 8 height 8
click at [291, 32] on icon at bounding box center [292, 30] width 5 height 5
click at [141, 305] on textarea at bounding box center [143, 304] width 211 height 17
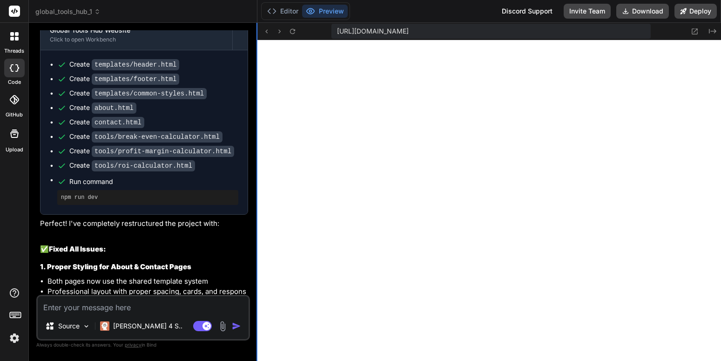
scroll to position [2502, 0]
click at [200, 303] on textarea at bounding box center [143, 304] width 211 height 17
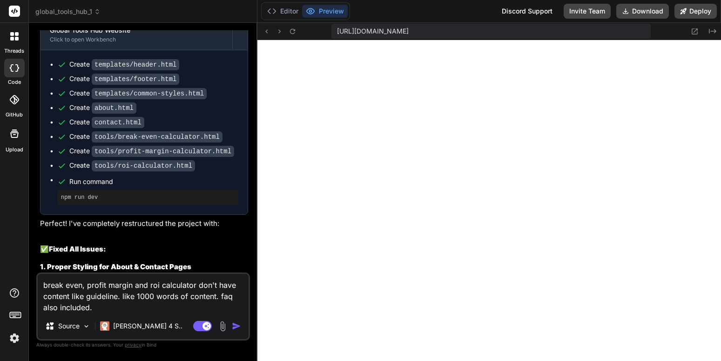
drag, startPoint x: 121, startPoint y: 295, endPoint x: 140, endPoint y: 311, distance: 25.1
click at [140, 311] on textarea "break even, profit margin and roi calculator don't have content like guideline.…" at bounding box center [143, 293] width 211 height 39
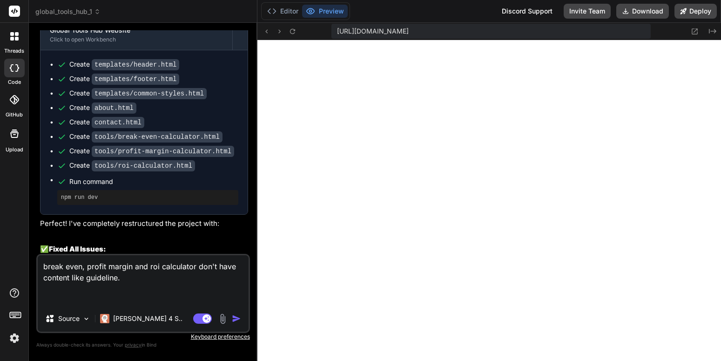
paste textarea "SEO Content for Each Tool Page Each calculator page includes: H1 Heading — Exac…"
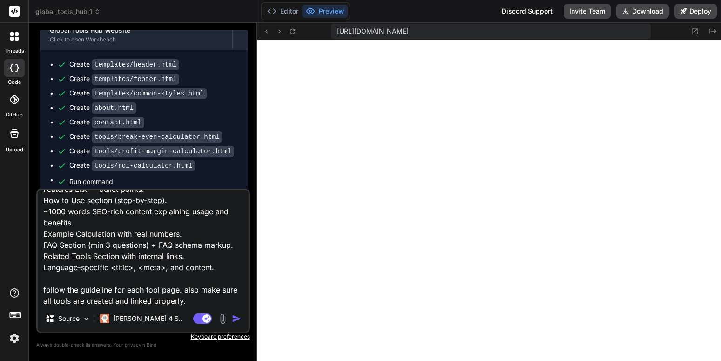
scroll to position [2572, 0]
click at [292, 32] on icon at bounding box center [292, 31] width 8 height 8
click at [293, 29] on icon at bounding box center [292, 30] width 5 height 5
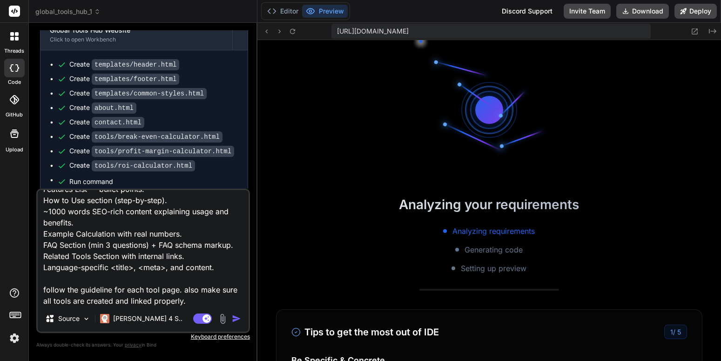
scroll to position [2634, 0]
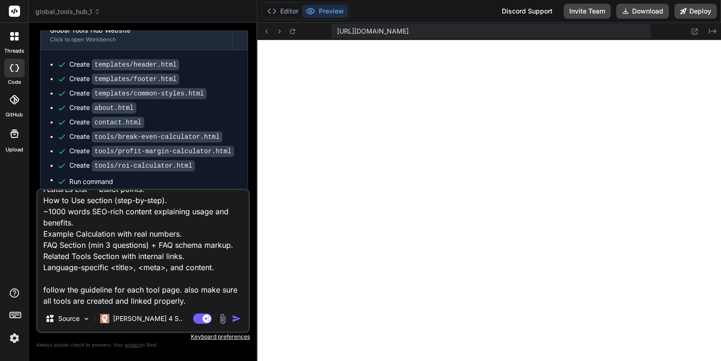
click at [194, 303] on textarea "break even, profit margin and roi calculator don't have content like guideline.…" at bounding box center [143, 247] width 211 height 115
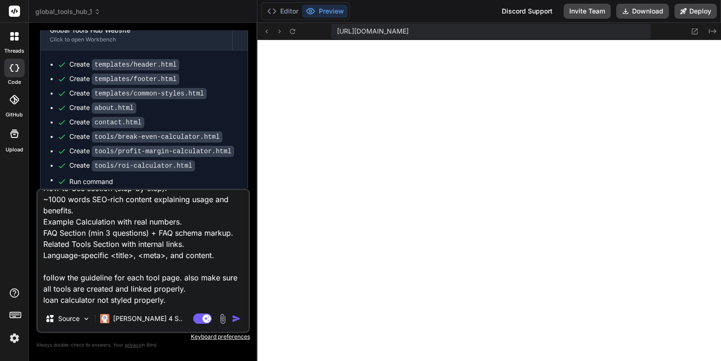
scroll to position [136, 0]
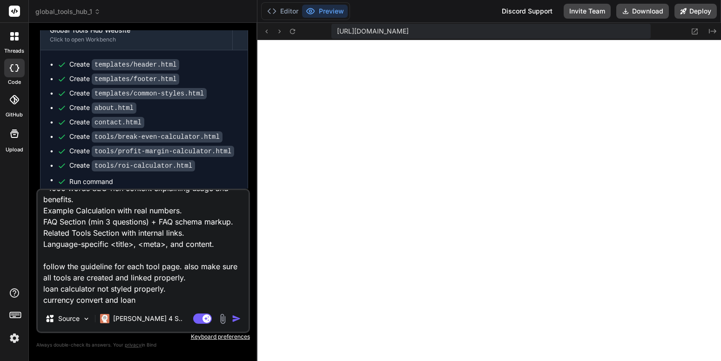
click at [129, 301] on textarea "break even, profit margin and roi calculator don't have content like guideline.…" at bounding box center [143, 247] width 211 height 115
click at [297, 28] on button at bounding box center [292, 31] width 11 height 11
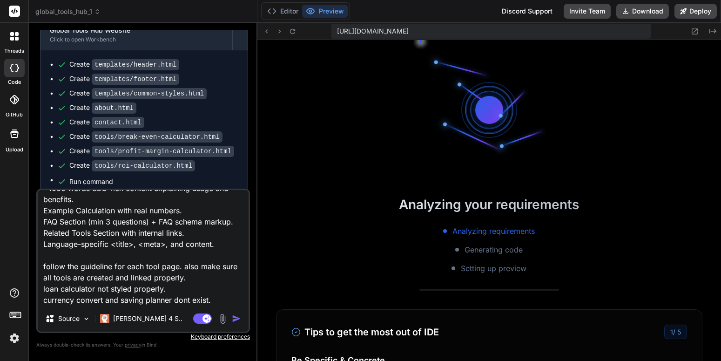
scroll to position [2767, 0]
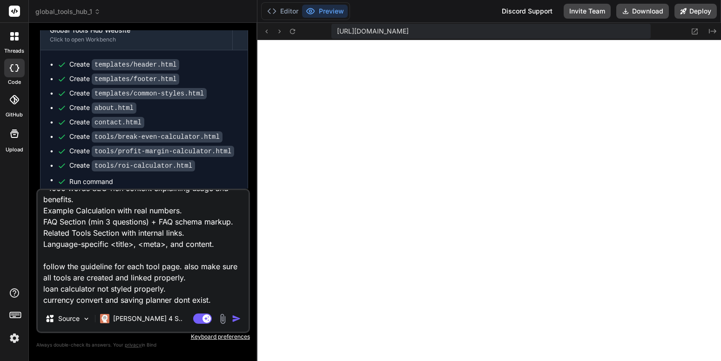
click at [218, 288] on textarea "break even, profit margin and roi calculator don't have content like guideline.…" at bounding box center [143, 247] width 211 height 115
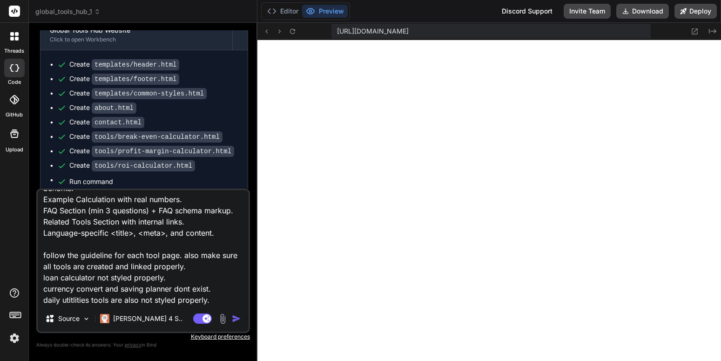
scroll to position [2793, 0]
click at [233, 295] on textarea "break even, profit margin and roi calculator don't have content like guideline.…" at bounding box center [143, 247] width 211 height 115
click at [232, 291] on textarea "break even, profit margin and roi calculator don't have content like guideline.…" at bounding box center [143, 247] width 211 height 115
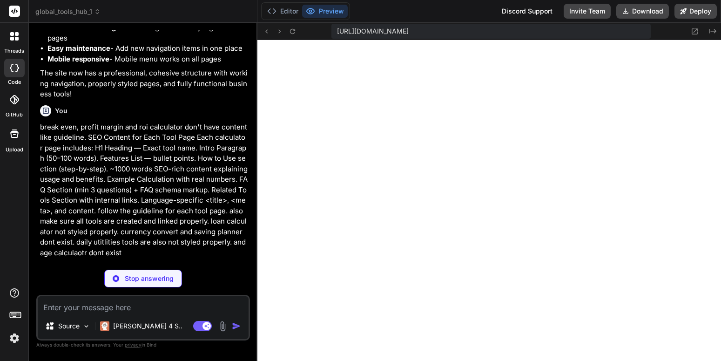
scroll to position [4121, 0]
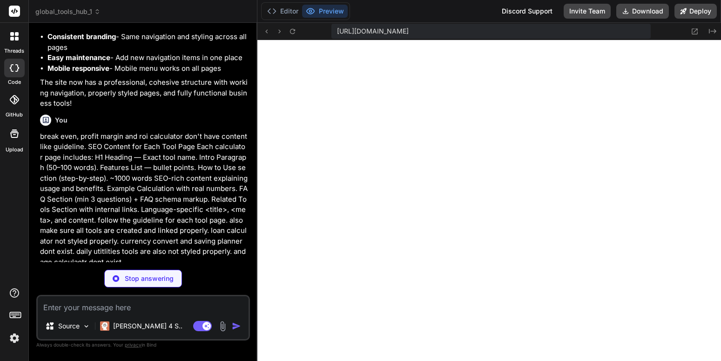
click at [192, 212] on p "break even, profit margin and roi calculator don't have content like guideline.…" at bounding box center [144, 199] width 208 height 136
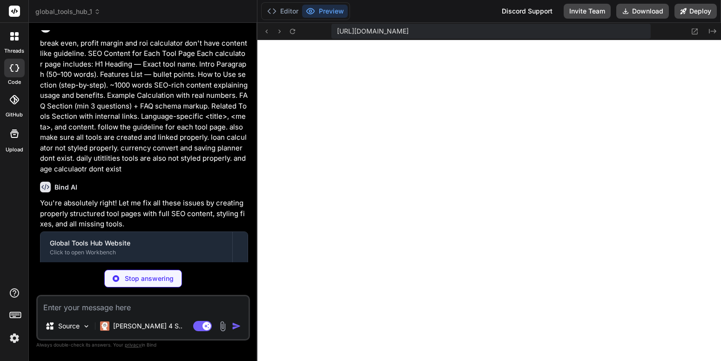
scroll to position [4215, 0]
